Goal: Information Seeking & Learning: Find specific fact

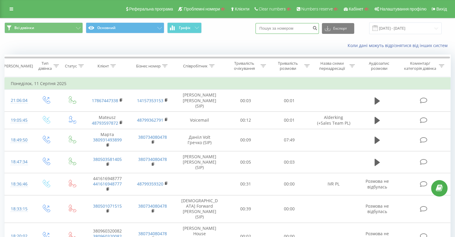
click at [286, 32] on input at bounding box center [287, 28] width 63 height 11
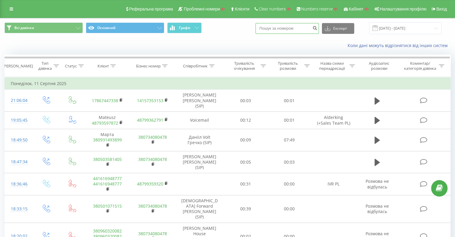
paste input "7771147070"
type input "7771147070"
click at [318, 27] on icon "submit" at bounding box center [315, 27] width 5 height 4
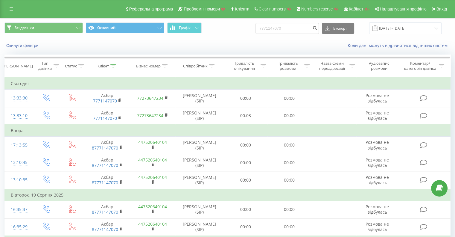
click at [242, 46] on div "Коли дані можуть відрізнятися вiд інших систем" at bounding box center [313, 46] width 284 height 6
click at [241, 30] on div "Всі дзвінки Основний Графік 7771147070 Експорт .csv .xls .xlsx [DATE] - [DATE]" at bounding box center [227, 28] width 446 height 12
drag, startPoint x: 257, startPoint y: 28, endPoint x: 249, endPoint y: 26, distance: 8.7
click at [193, 21] on div "Всі дзвінки Основний Графік 7771147070 Експорт .csv .xls .xlsx [DATE] - [DATE]" at bounding box center [227, 28] width 455 height 20
paste input "380997150384"
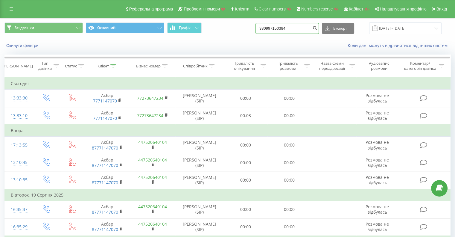
type input "380997150384"
click at [325, 31] on div "380997150384 Експорт .csv .xls .xlsx [DATE] - [DATE]" at bounding box center [349, 28] width 186 height 12
click at [318, 29] on icon "submit" at bounding box center [315, 27] width 5 height 4
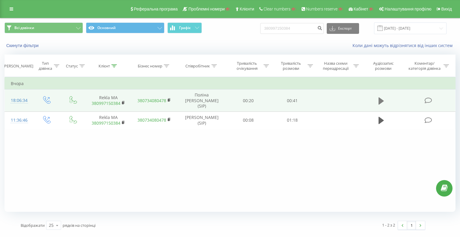
click at [382, 98] on icon at bounding box center [381, 100] width 5 height 7
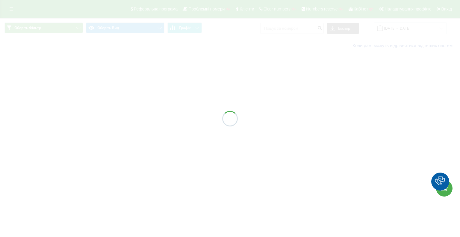
click at [286, 28] on div at bounding box center [230, 118] width 460 height 237
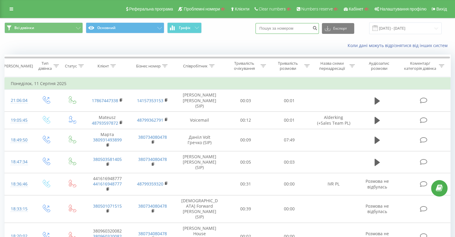
click at [286, 28] on input at bounding box center [287, 28] width 63 height 11
paste input "7771147070"
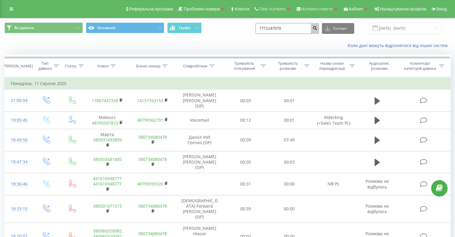
type input "7771147070"
click at [318, 28] on icon "submit" at bounding box center [315, 27] width 5 height 4
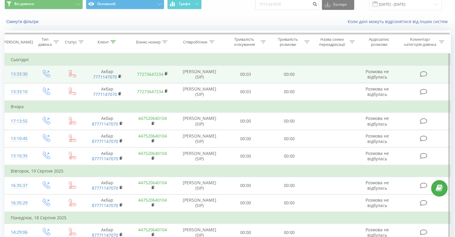
scroll to position [7, 0]
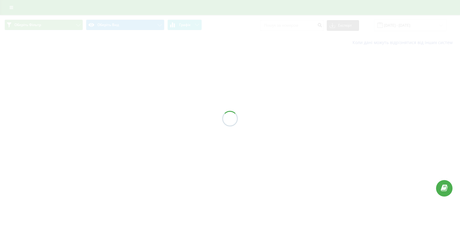
click at [286, 28] on div at bounding box center [230, 118] width 460 height 237
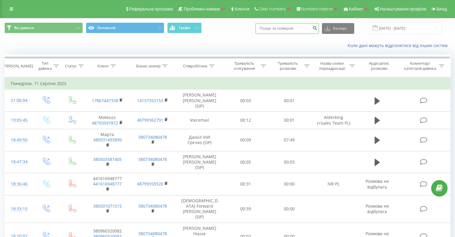
click at [290, 31] on input at bounding box center [287, 28] width 63 height 11
paste input "380669522660"
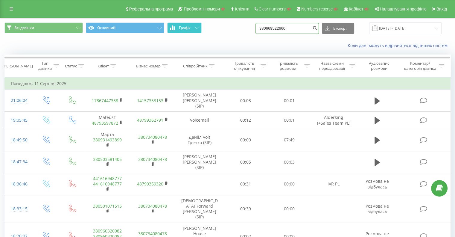
drag, startPoint x: 297, startPoint y: 30, endPoint x: 193, endPoint y: 27, distance: 104.0
click at [194, 27] on div "Всі дзвінки Основний Графік 380669522660 Експорт .csv .xls .xlsx 11.08.2025 - 1…" at bounding box center [227, 28] width 446 height 12
paste input "507129457"
type input "380507129457"
click at [318, 28] on icon "submit" at bounding box center [315, 27] width 5 height 4
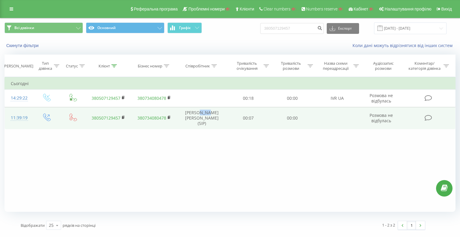
drag, startPoint x: 213, startPoint y: 112, endPoint x: 203, endPoint y: 112, distance: 9.6
click at [203, 112] on td "Дарія Raya Олійник (SIP)" at bounding box center [201, 118] width 49 height 22
copy td "Raya"
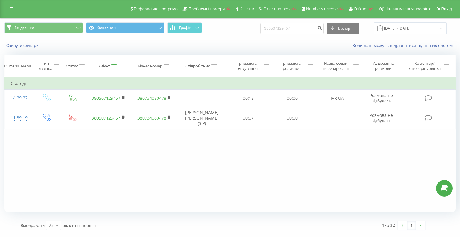
click at [214, 140] on div "Фільтрувати за умовою Дорівнює Введіть значення Скасувати OK Фільтрувати за умо…" at bounding box center [229, 144] width 451 height 135
